Goal: Navigation & Orientation: Understand site structure

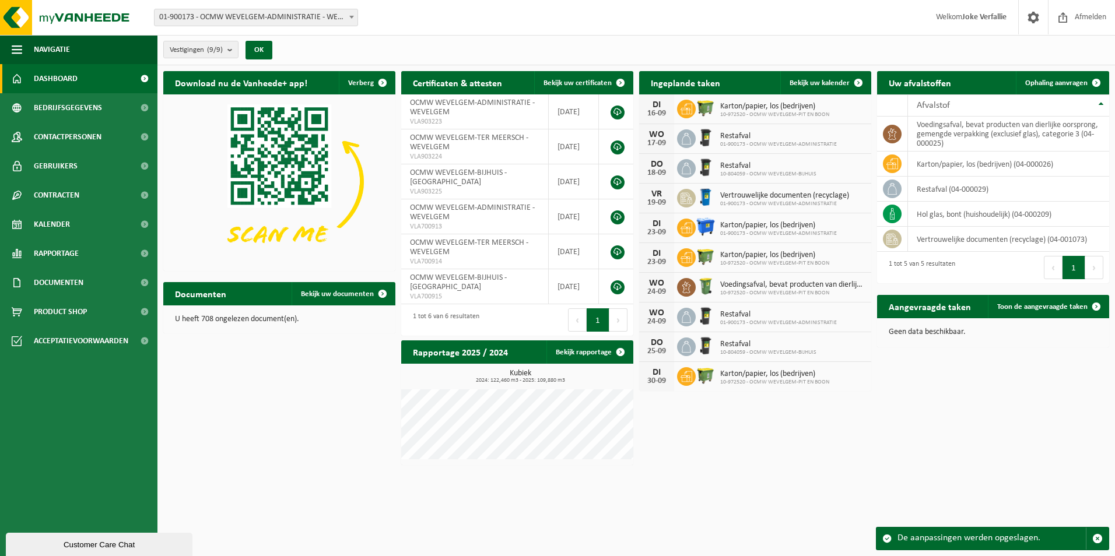
click at [48, 80] on span "Dashboard" at bounding box center [56, 78] width 44 height 29
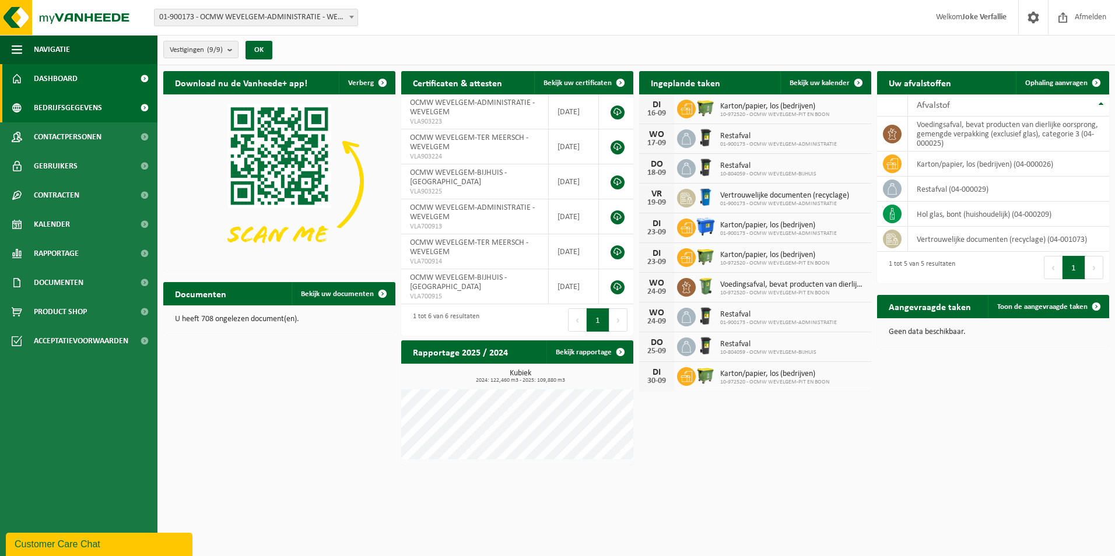
click at [51, 108] on span "Bedrijfsgegevens" at bounding box center [68, 107] width 68 height 29
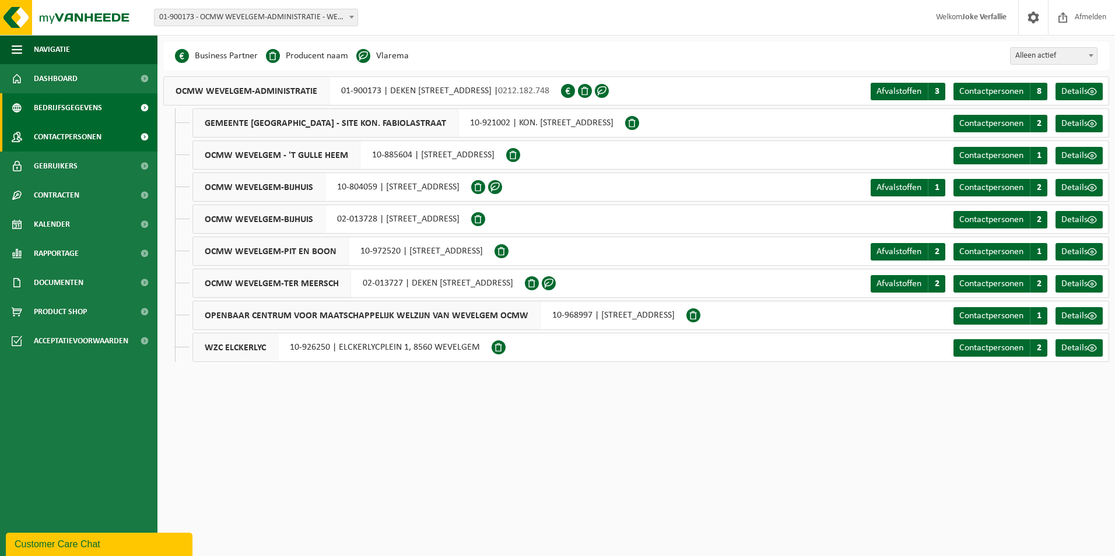
click at [63, 141] on span "Contactpersonen" at bounding box center [68, 136] width 68 height 29
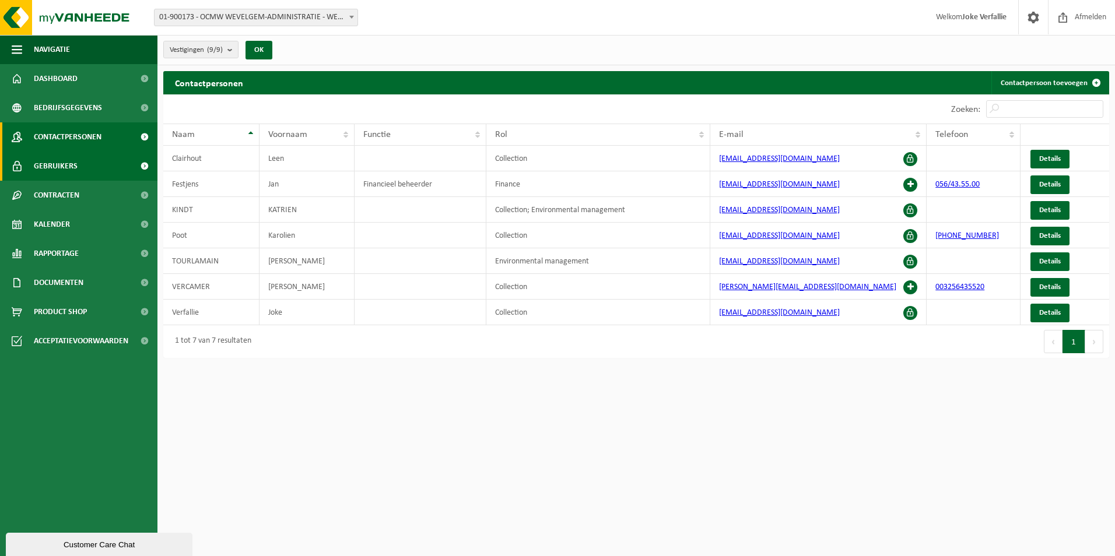
click at [64, 163] on span "Gebruikers" at bounding box center [56, 166] width 44 height 29
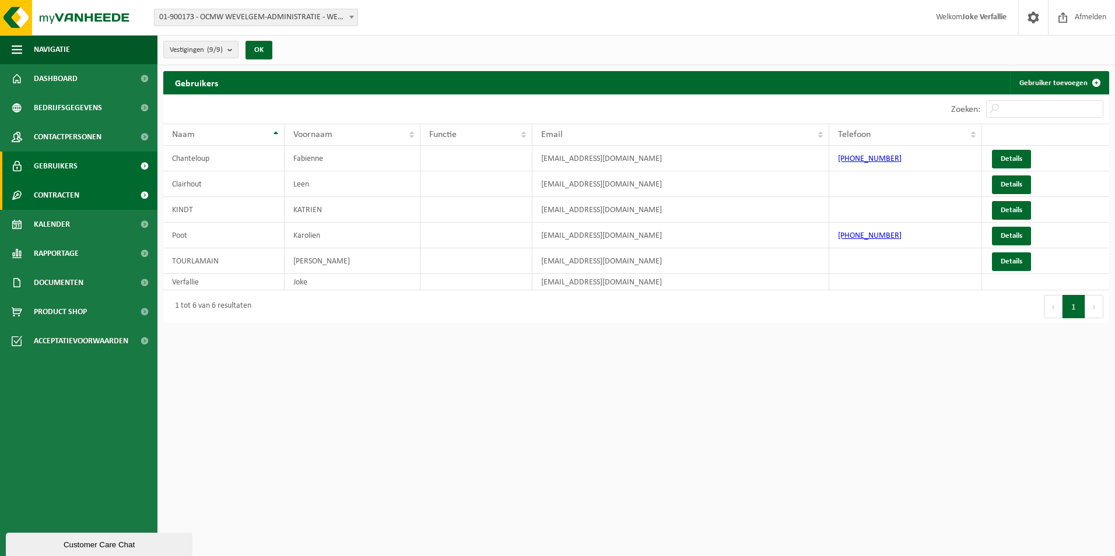
click at [51, 199] on span "Contracten" at bounding box center [56, 195] width 45 height 29
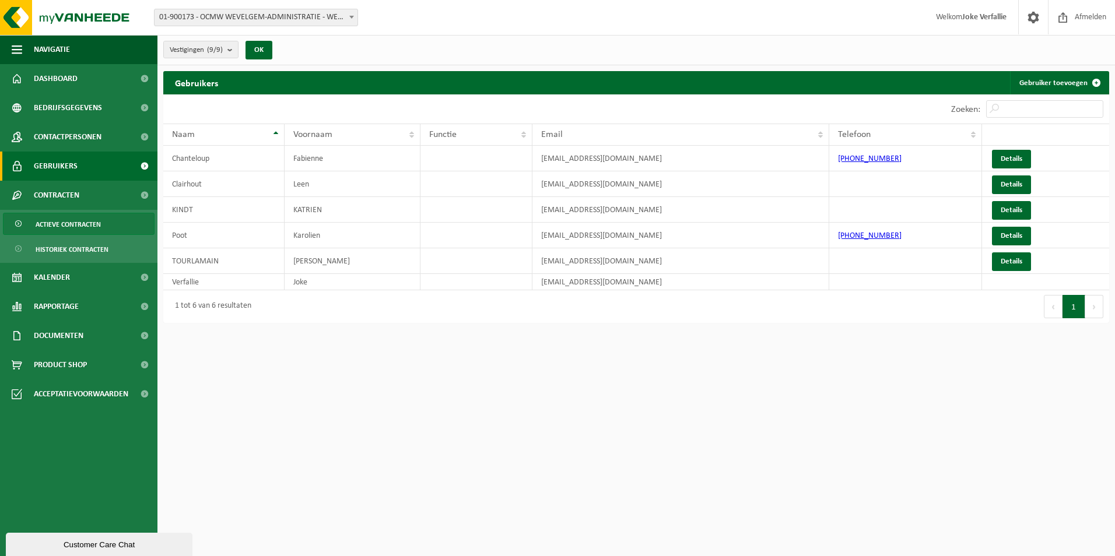
click at [52, 225] on span "Actieve contracten" at bounding box center [68, 224] width 65 height 22
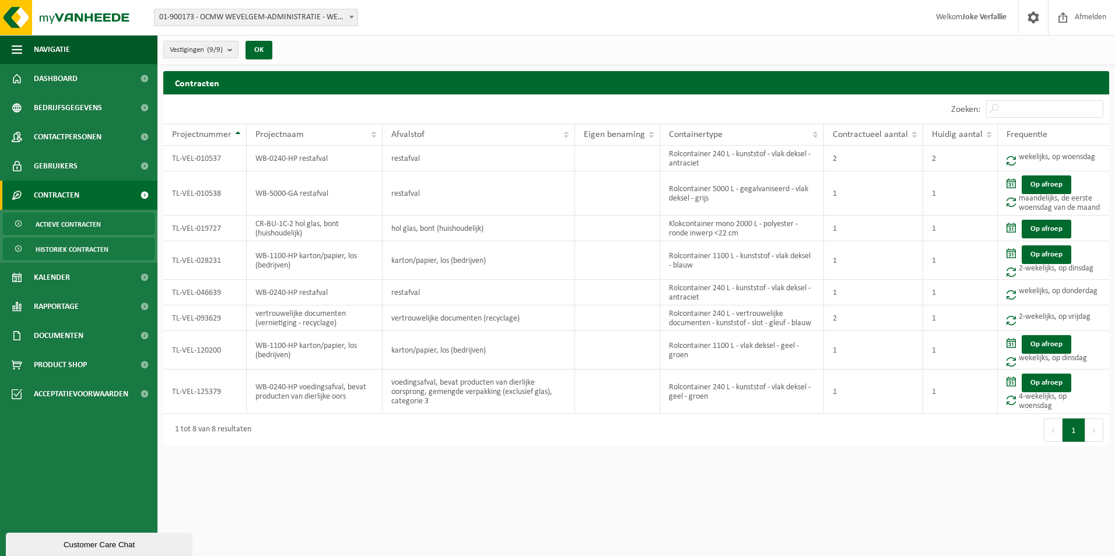
click at [49, 253] on span "Historiek contracten" at bounding box center [72, 250] width 73 height 22
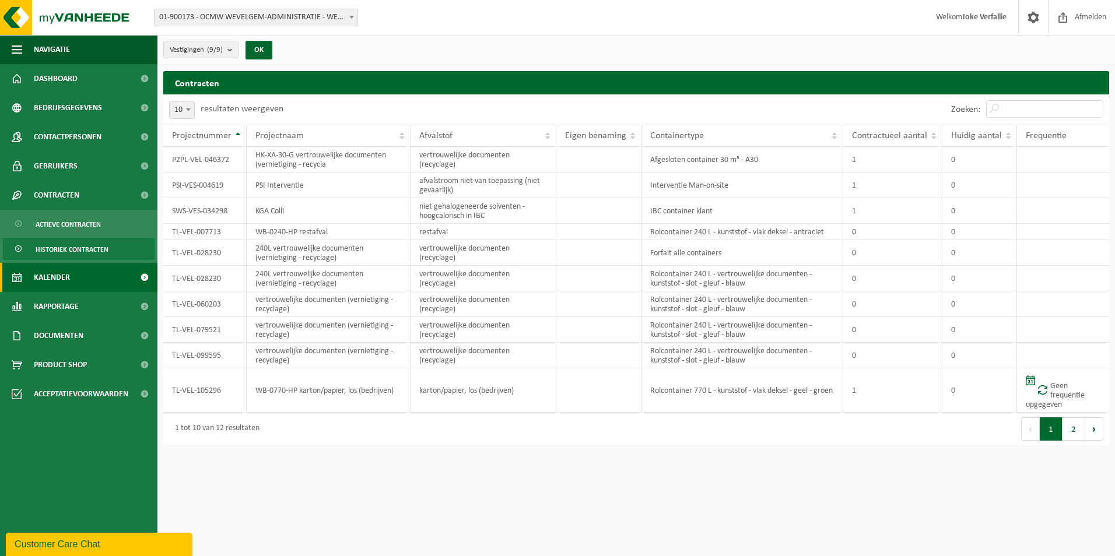
click at [68, 281] on span "Kalender" at bounding box center [52, 277] width 36 height 29
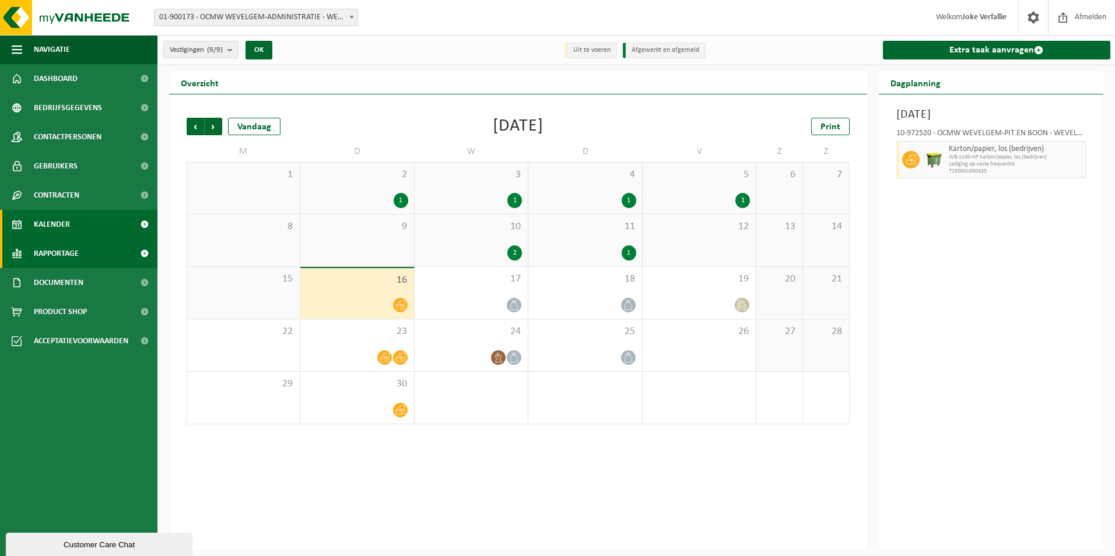
click at [70, 253] on span "Rapportage" at bounding box center [56, 253] width 45 height 29
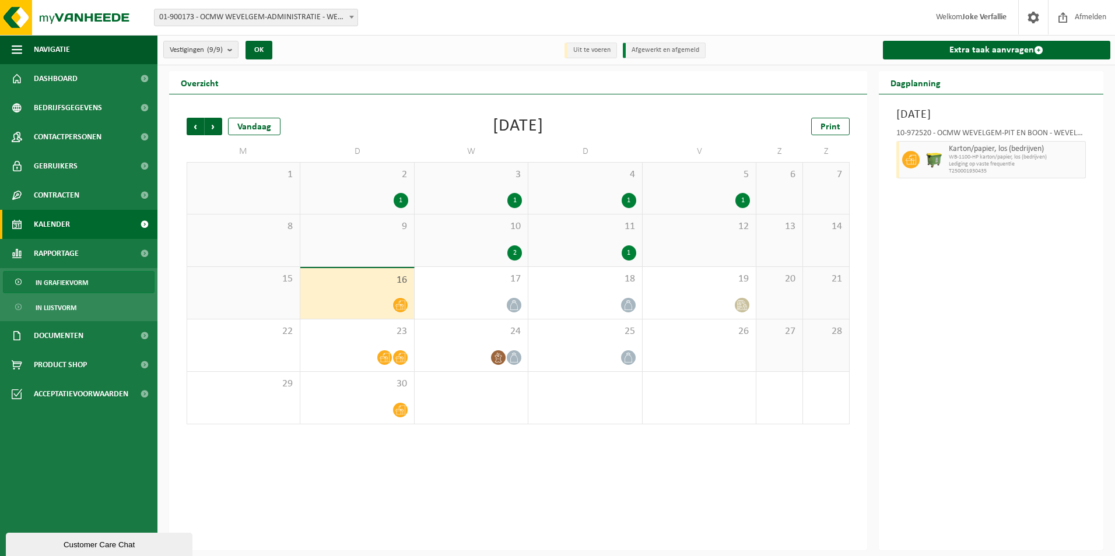
click at [66, 283] on span "In grafiekvorm" at bounding box center [62, 283] width 52 height 22
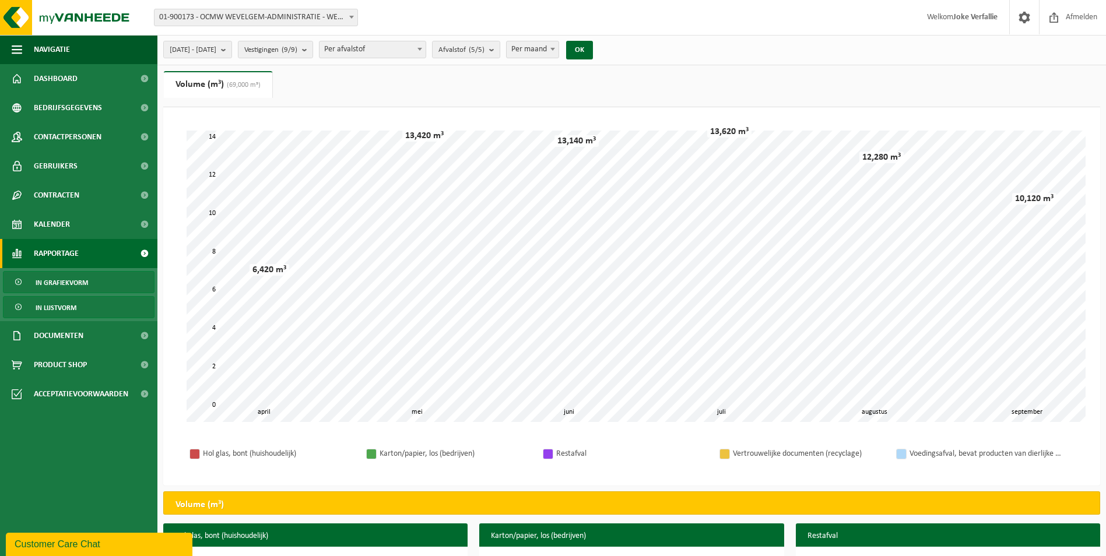
click at [60, 307] on span "In lijstvorm" at bounding box center [56, 308] width 41 height 22
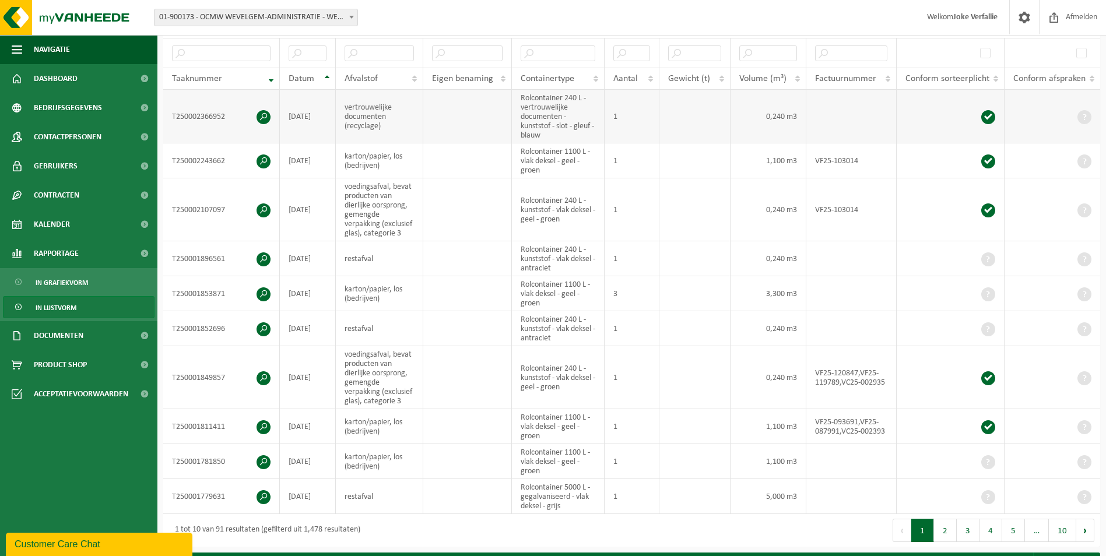
scroll to position [233, 0]
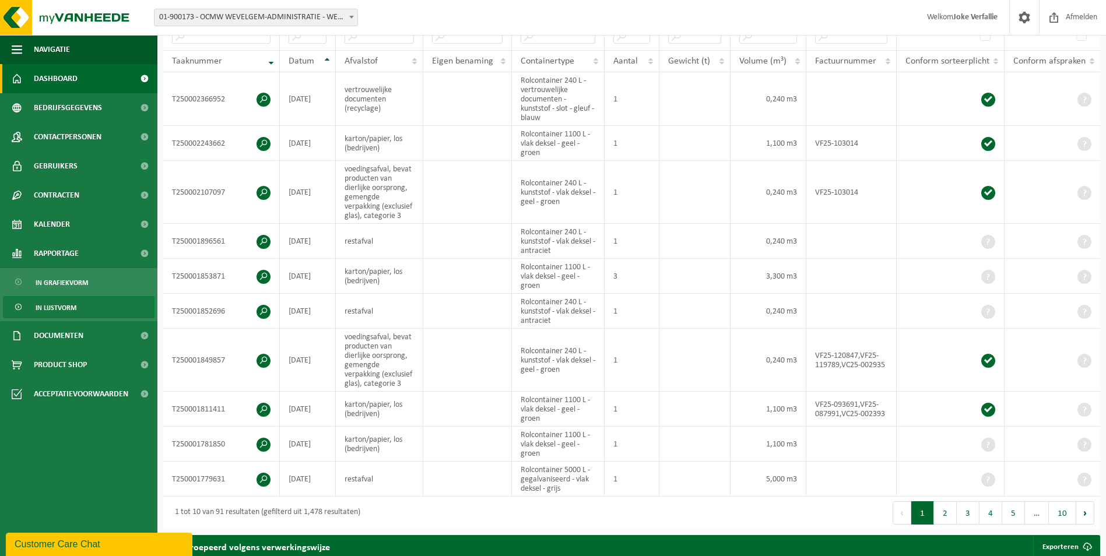
click at [61, 78] on span "Dashboard" at bounding box center [56, 78] width 44 height 29
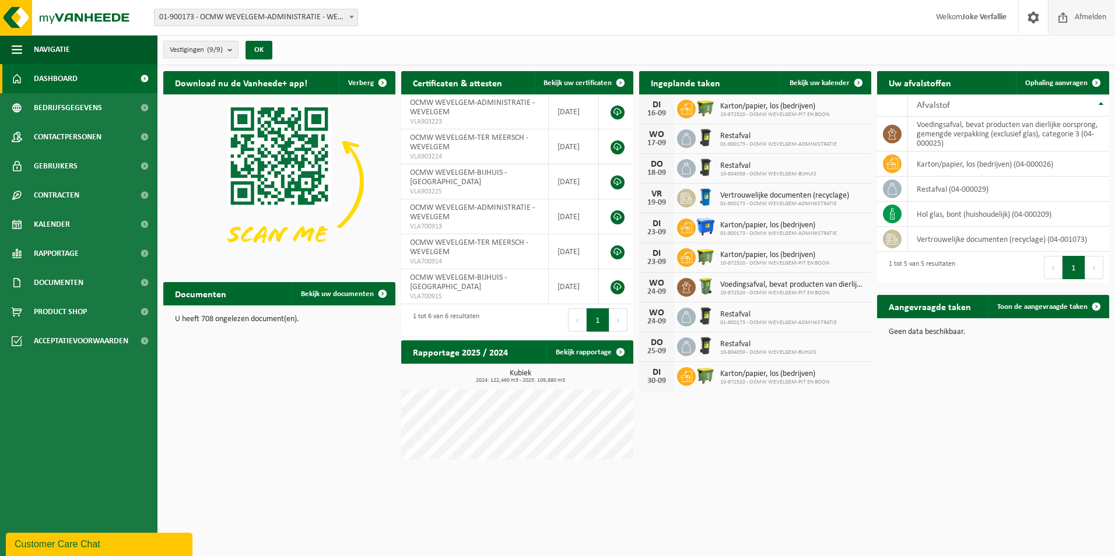
click at [1083, 19] on span "Afmelden" at bounding box center [1090, 17] width 37 height 34
